Goal: Browse casually

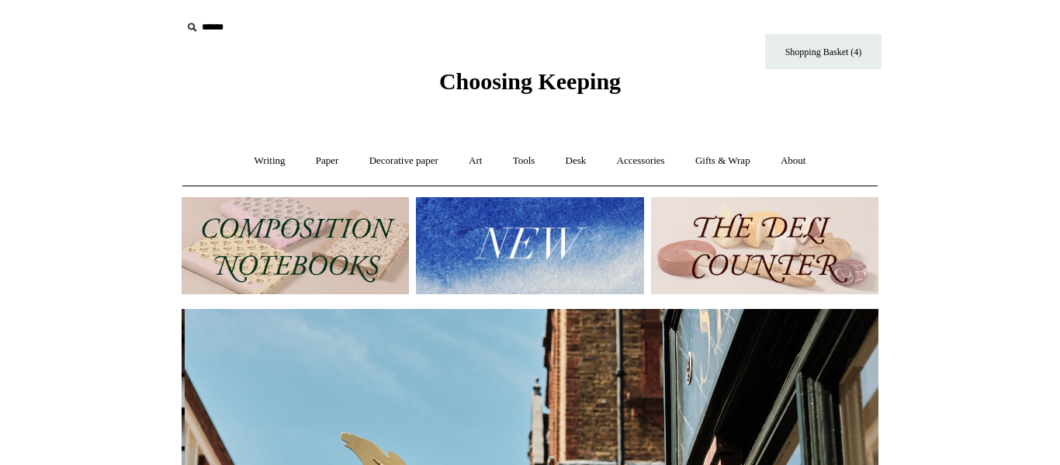
scroll to position [0, 697]
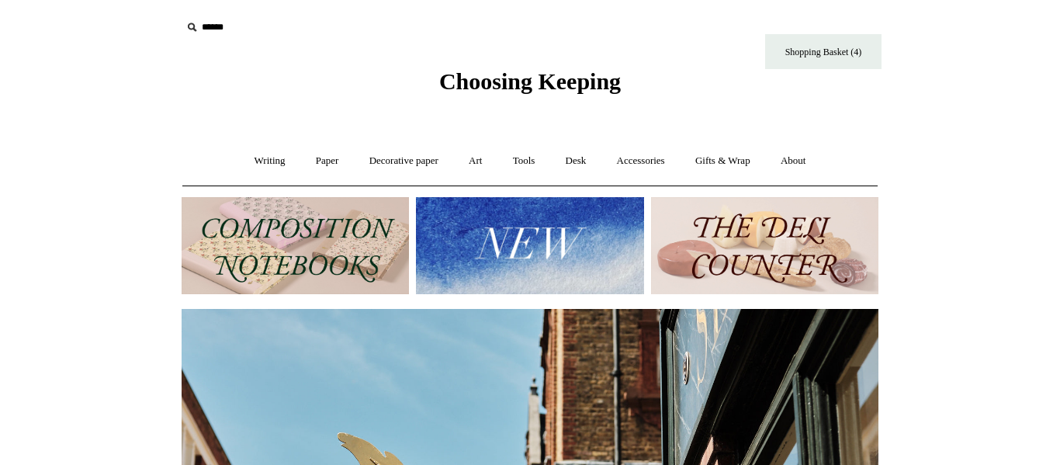
click at [264, 244] on img at bounding box center [295, 245] width 227 height 97
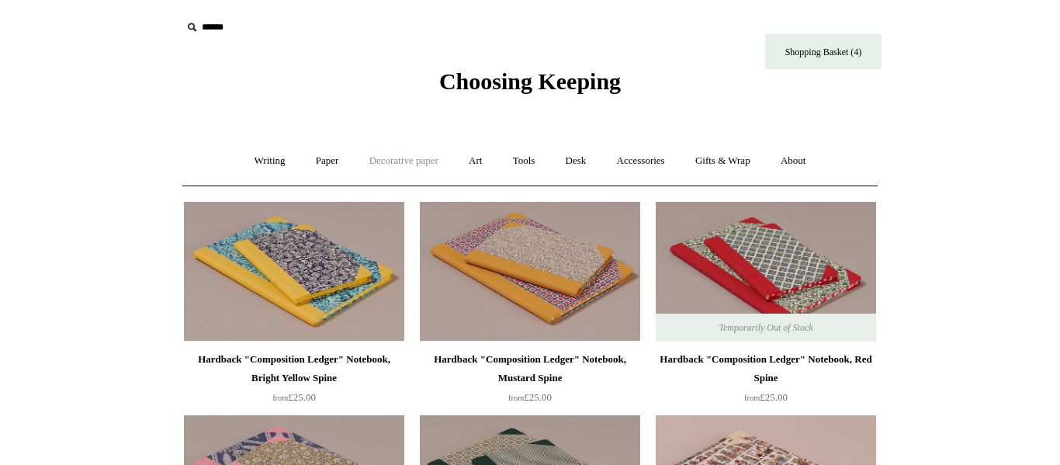
click at [396, 162] on link "Decorative paper +" at bounding box center [403, 160] width 97 height 41
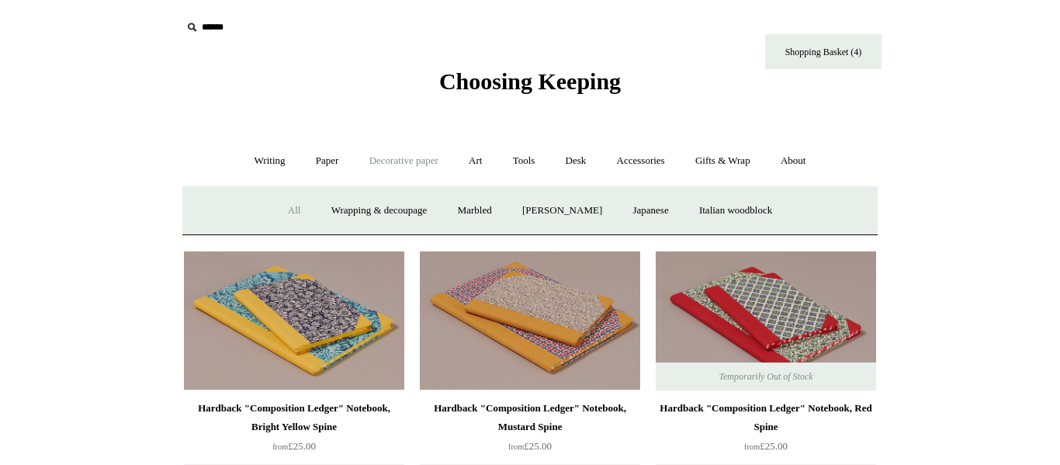
click at [289, 210] on link "All" at bounding box center [294, 210] width 41 height 41
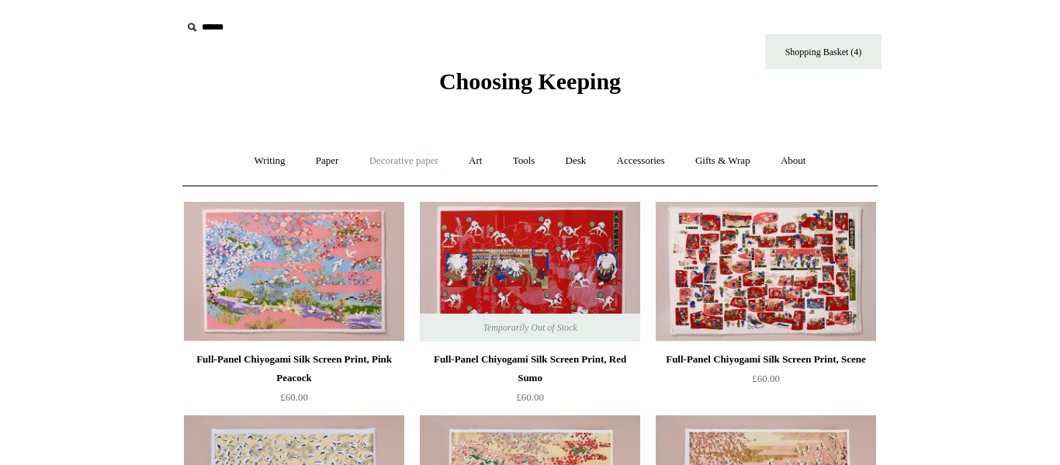
click at [417, 156] on link "Decorative paper +" at bounding box center [403, 160] width 97 height 41
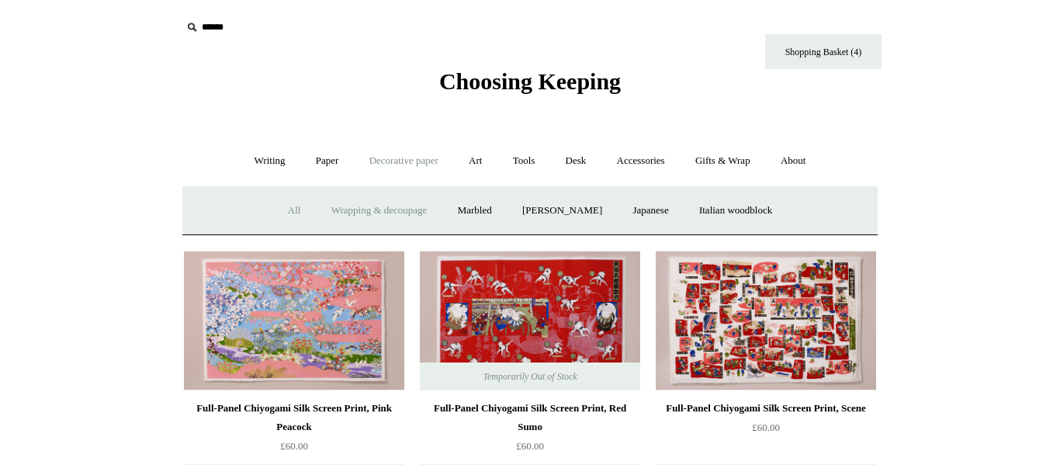
click at [407, 210] on link "Wrapping & decoupage" at bounding box center [379, 210] width 124 height 41
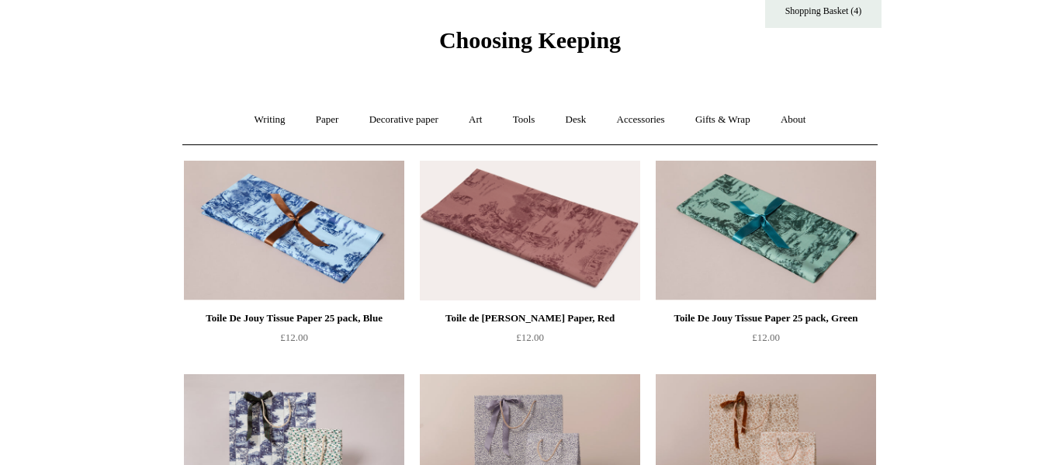
scroll to position [36, 0]
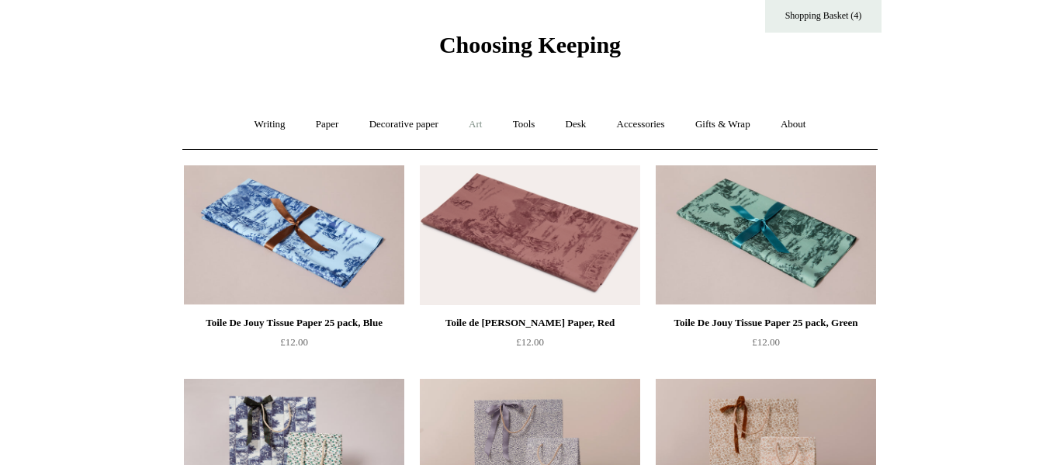
click at [480, 126] on link "Art +" at bounding box center [475, 124] width 41 height 41
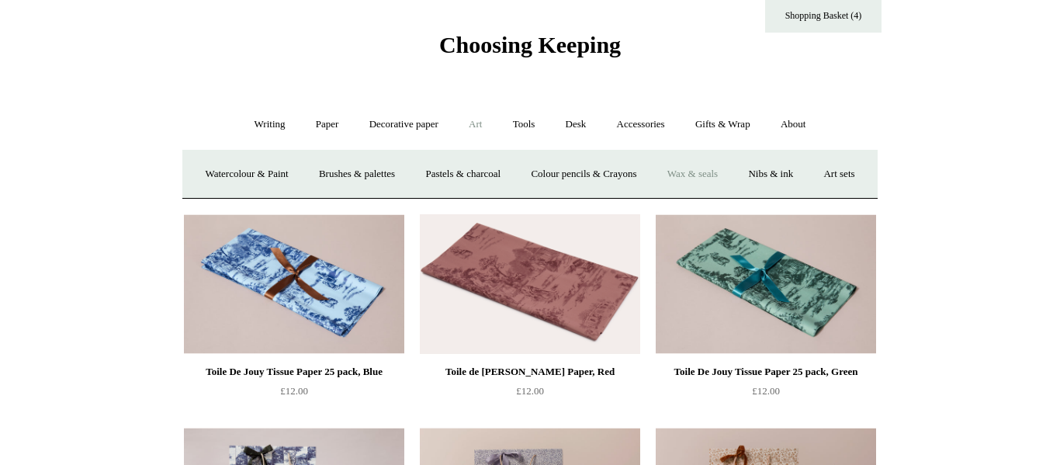
click at [732, 171] on link "Wax & seals" at bounding box center [692, 174] width 78 height 41
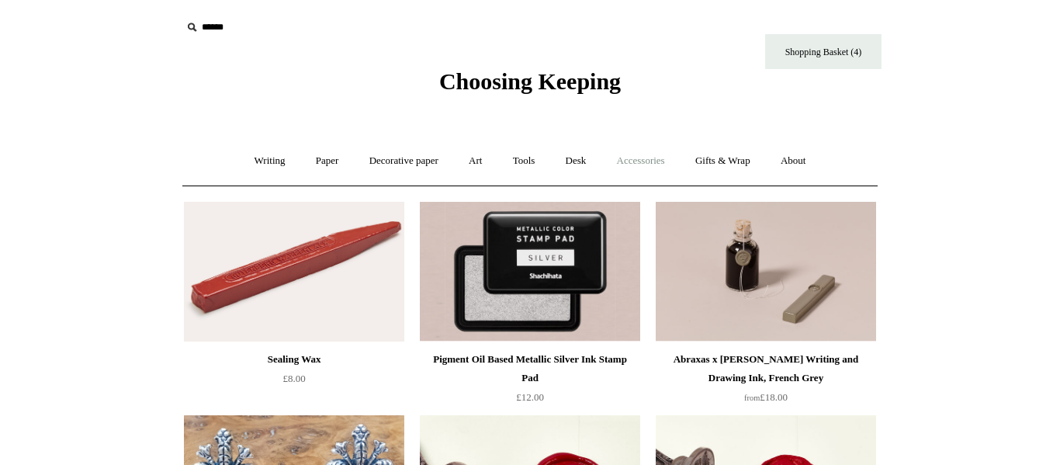
click at [643, 160] on link "Accessories +" at bounding box center [641, 160] width 76 height 41
